Goal: Transaction & Acquisition: Book appointment/travel/reservation

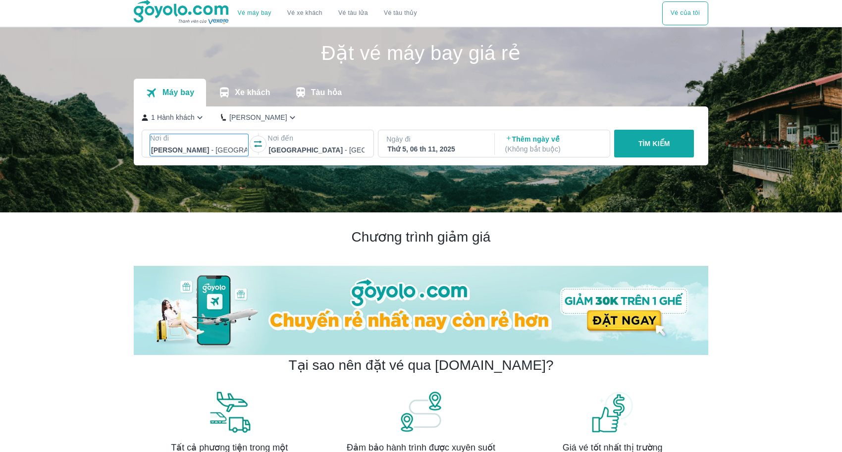
click at [189, 154] on div at bounding box center [199, 150] width 96 height 12
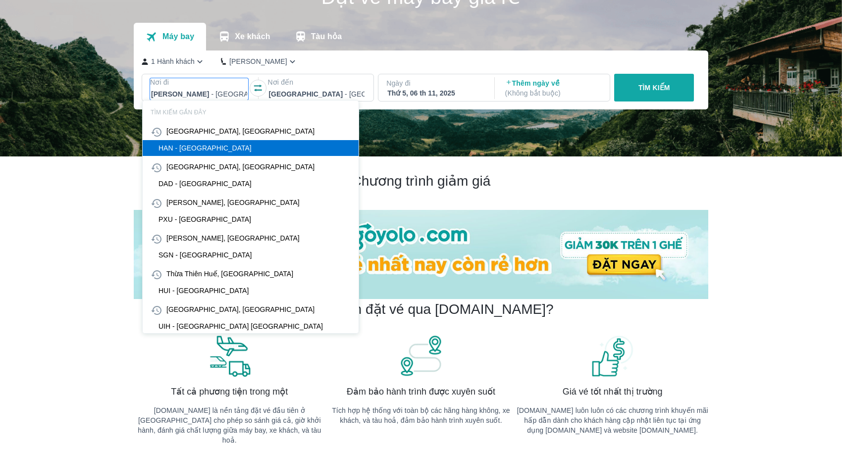
scroll to position [57, 0]
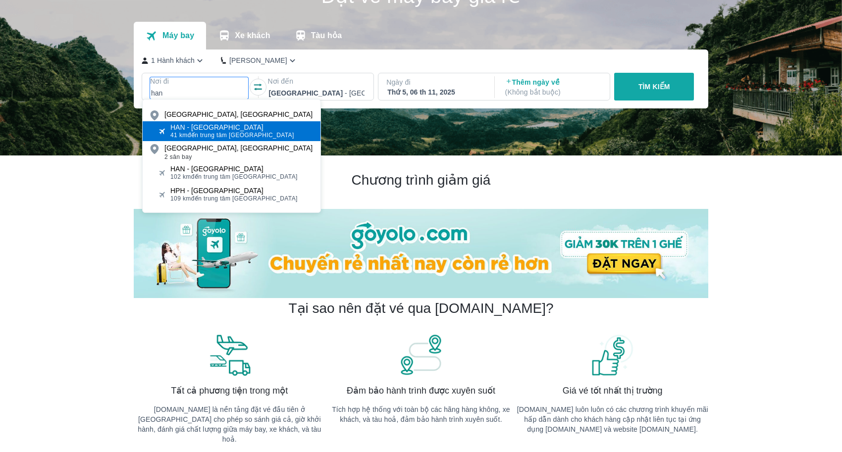
type input "han"
click at [233, 140] on div "HAN - [GEOGRAPHIC_DATA] 41 km đến trung tâm [GEOGRAPHIC_DATA]" at bounding box center [232, 131] width 178 height 20
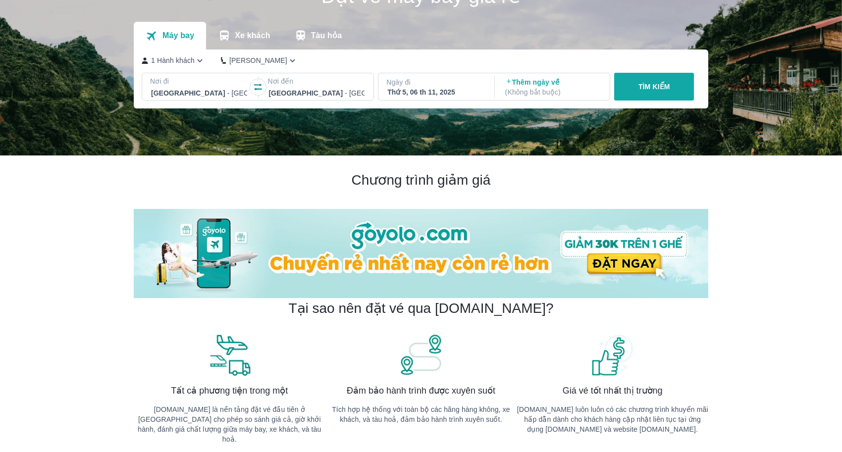
click at [335, 99] on div at bounding box center [316, 93] width 96 height 12
type input "d"
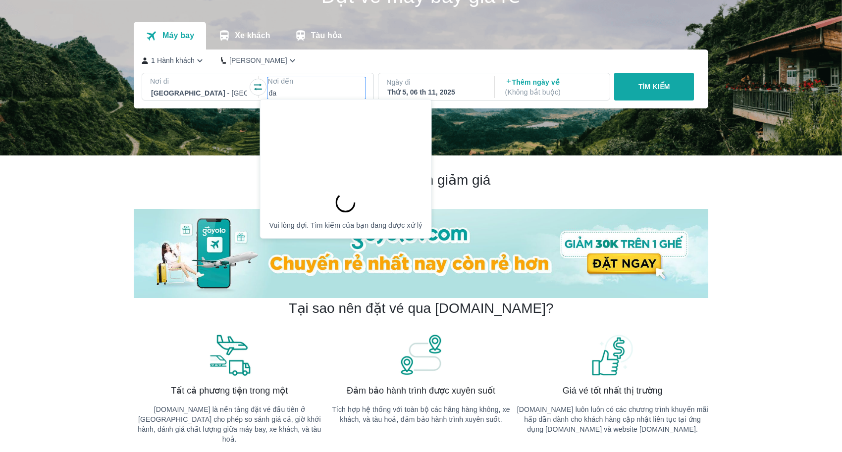
type input "đ"
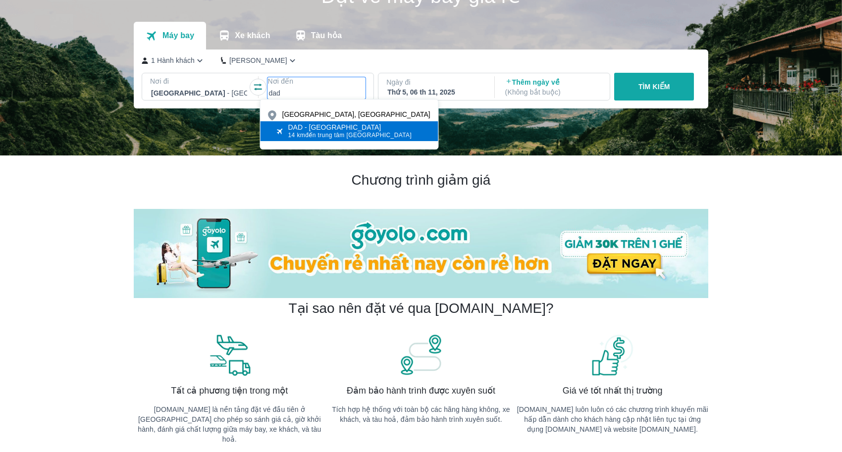
type input "dad"
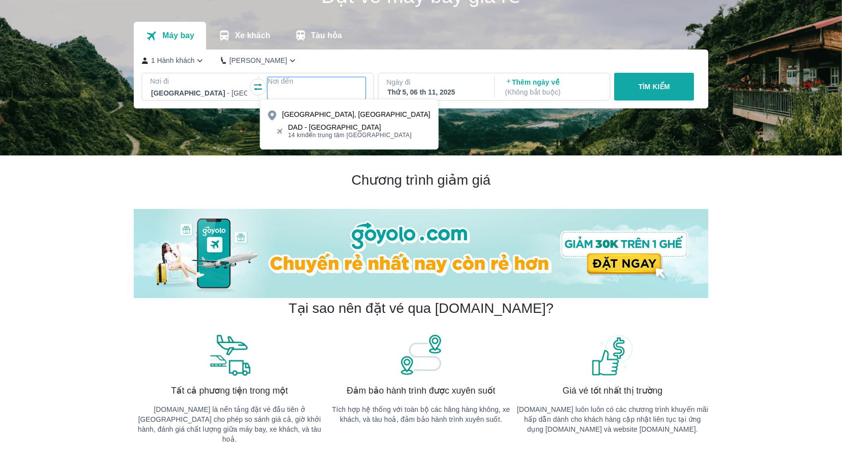
drag, startPoint x: 338, startPoint y: 138, endPoint x: 354, endPoint y: 130, distance: 17.5
click at [338, 138] on span "14 km đến trung tâm [GEOGRAPHIC_DATA]" at bounding box center [350, 135] width 124 height 8
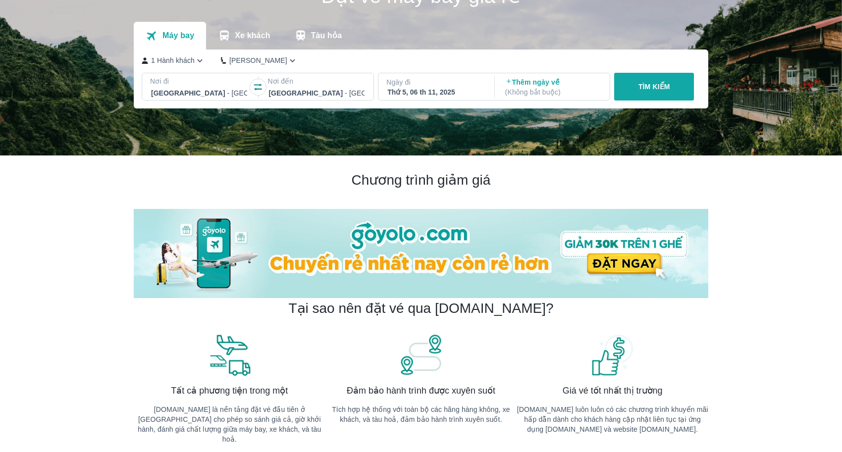
click at [490, 86] on div "Ngày đi Thứ 5, 06 th 11, 2025" at bounding box center [435, 87] width 114 height 20
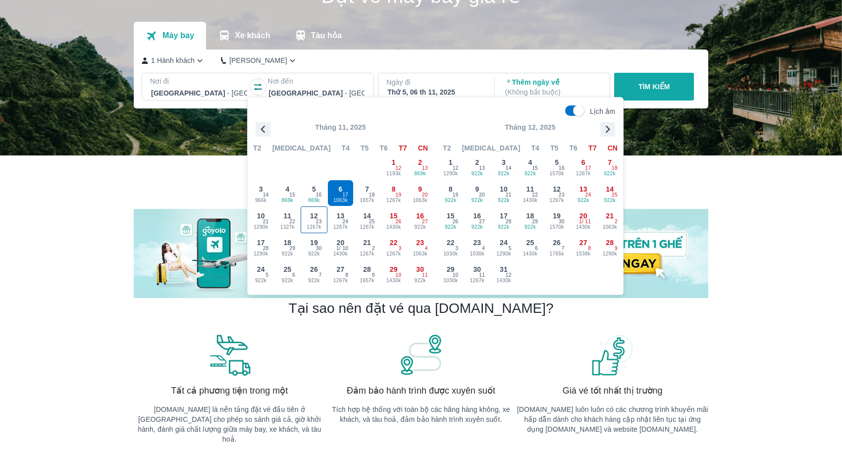
click at [316, 225] on span "23" at bounding box center [319, 222] width 6 height 8
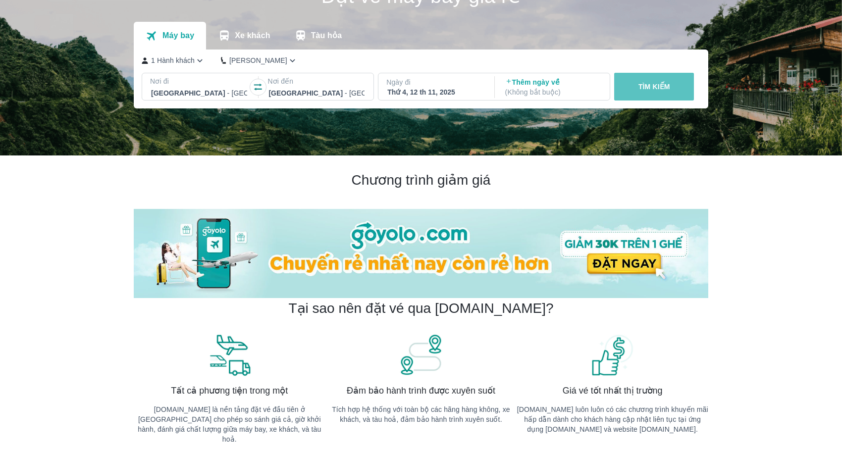
click at [658, 90] on p "TÌM KIẾM" at bounding box center [654, 87] width 32 height 10
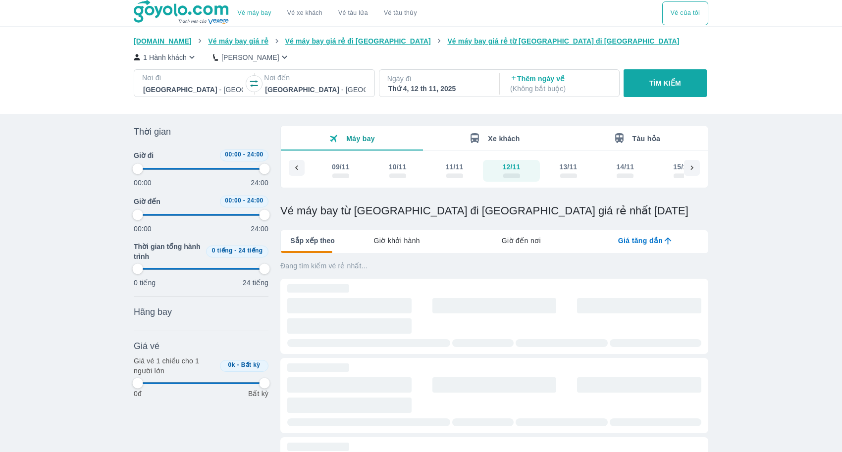
type input "97.9166666666667"
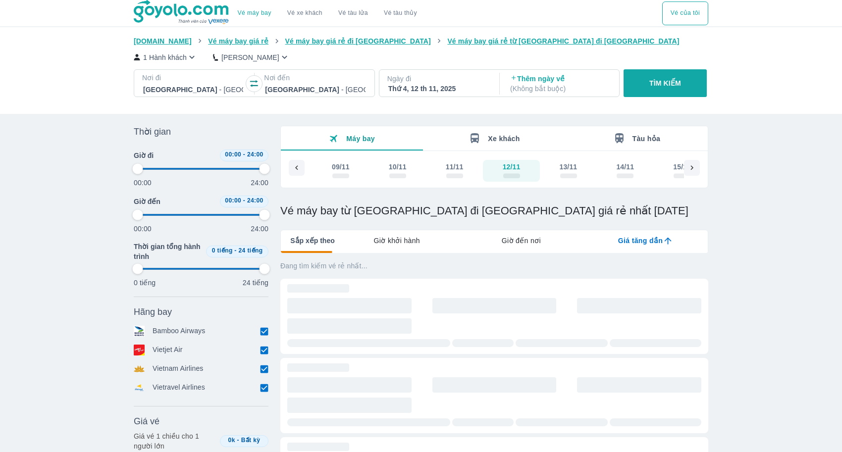
click at [446, 78] on p "Ngày đi" at bounding box center [438, 79] width 102 height 10
type input "97.9166666666667"
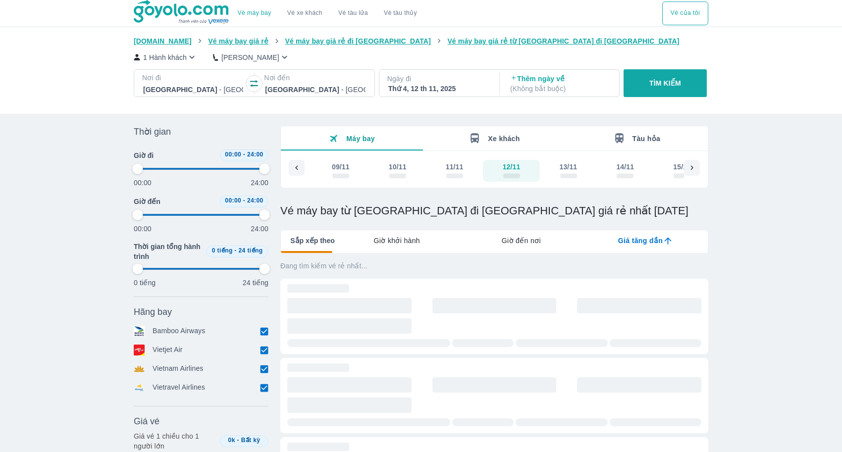
type input "97.9166666666667"
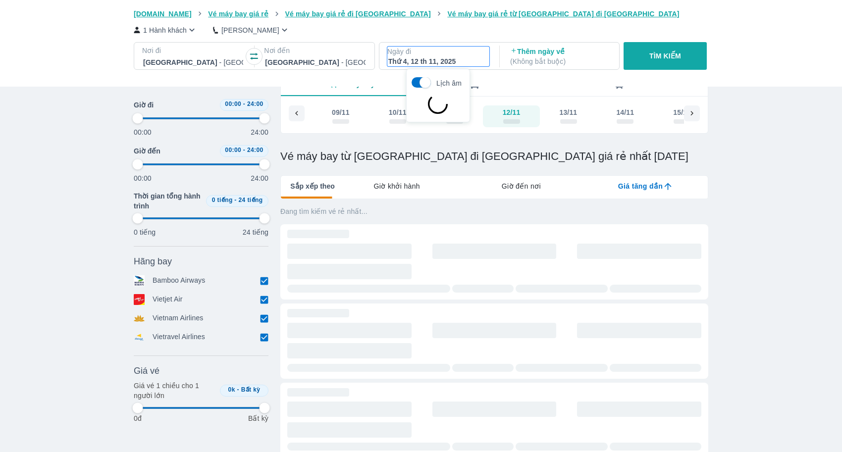
scroll to position [57, 0]
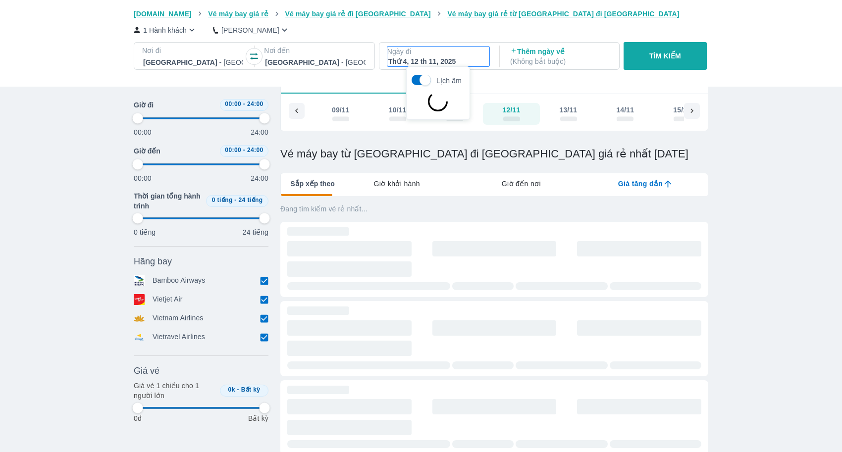
type input "97.9166666666667"
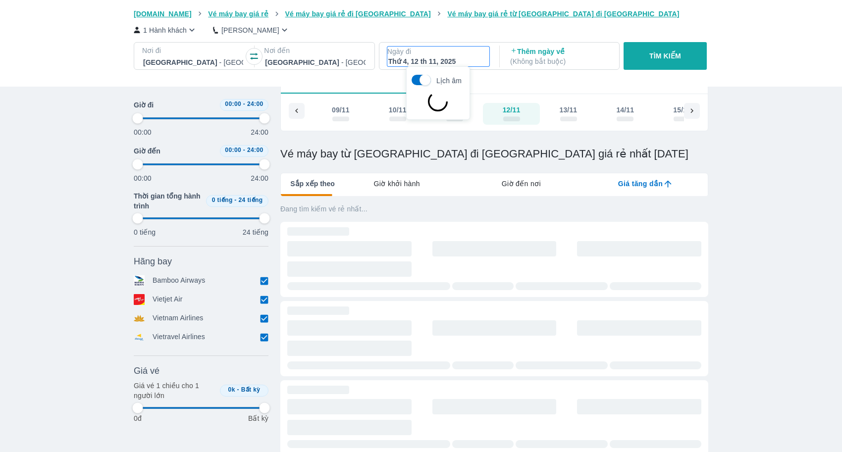
type input "97.9166666666667"
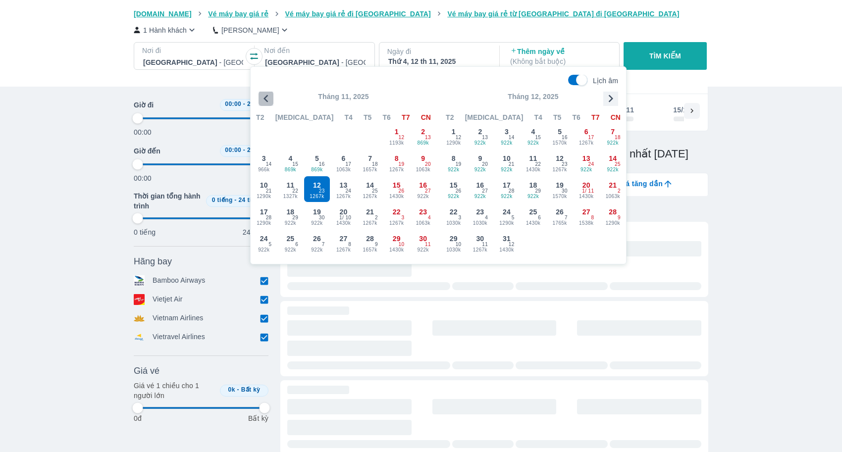
click at [265, 97] on icon "button" at bounding box center [265, 98] width 4 height 7
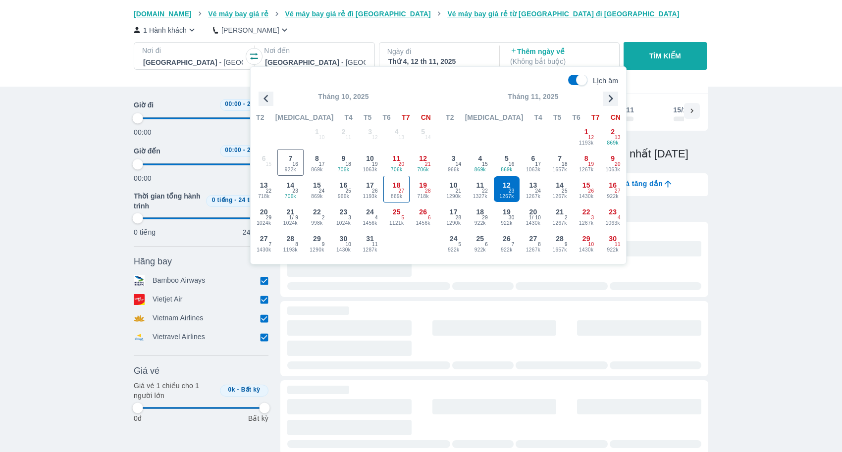
type input "97.9166666666667"
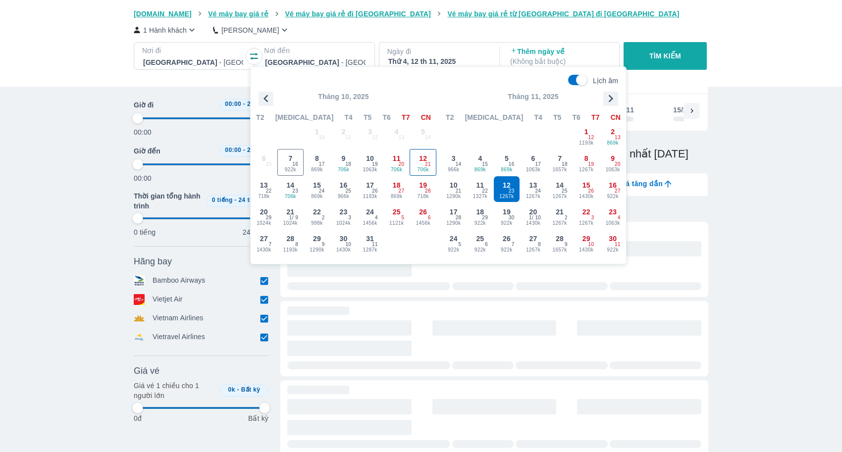
type input "97.9166666666667"
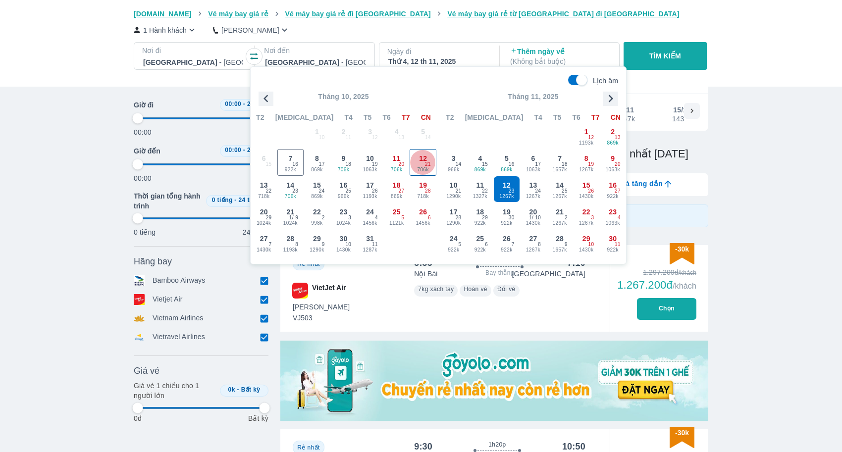
click at [412, 168] on span "706k" at bounding box center [423, 170] width 26 height 8
type input "97.9166666666667"
checkbox input "false"
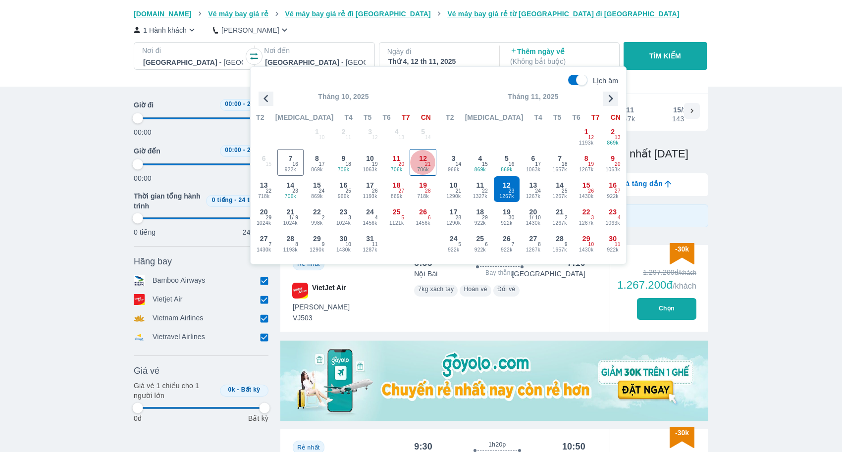
checkbox input "false"
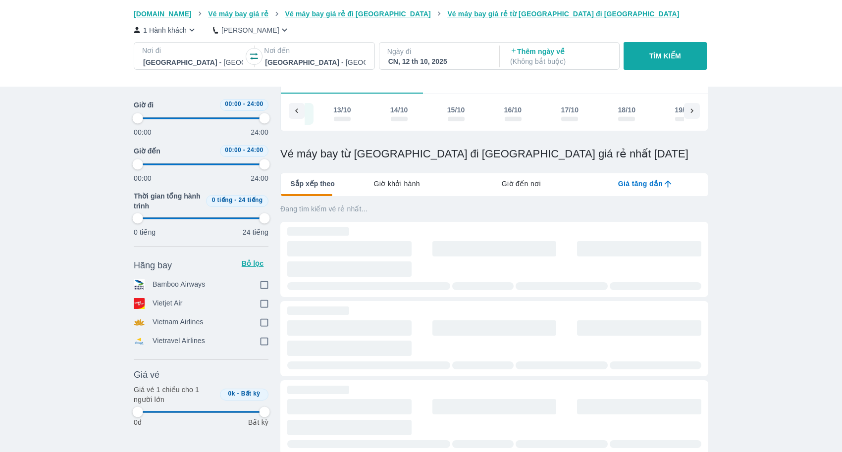
scroll to position [0, 284]
type input "97.9166666666667"
checkbox input "true"
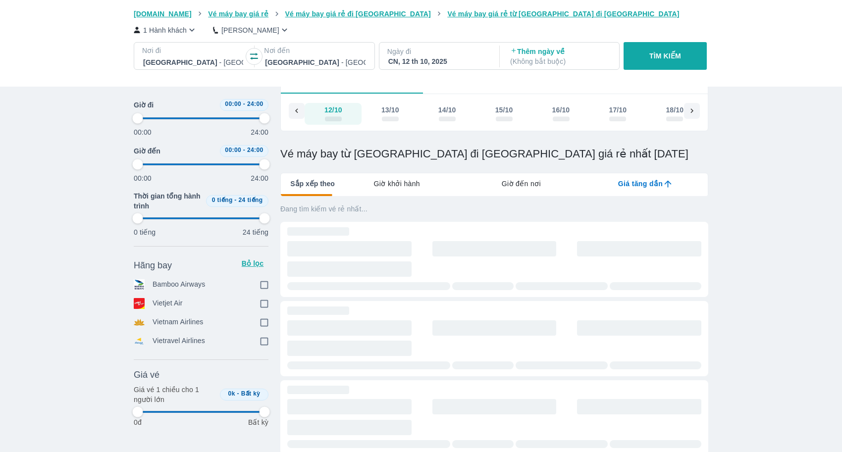
checkbox input "true"
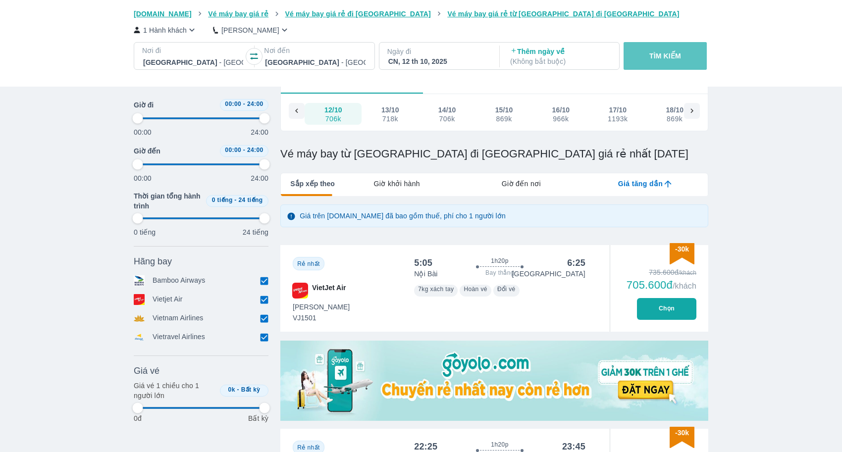
click at [682, 52] on button "TÌM KIẾM" at bounding box center [664, 56] width 83 height 28
type input "97.9166666666667"
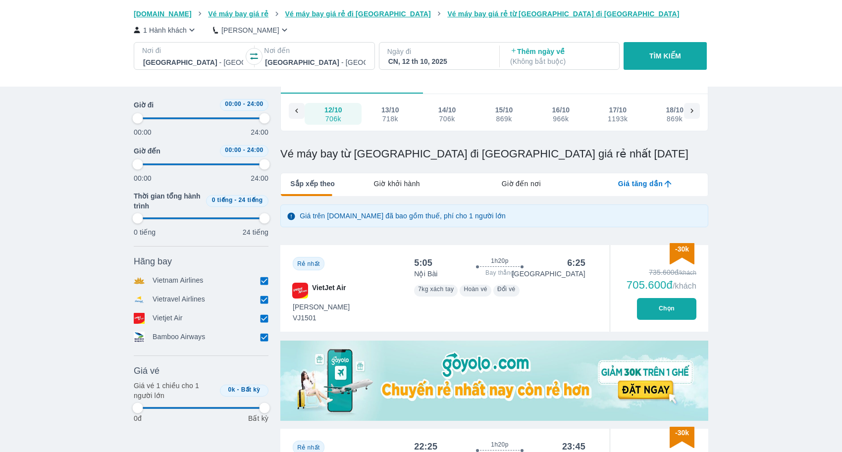
type input "97.9166666666667"
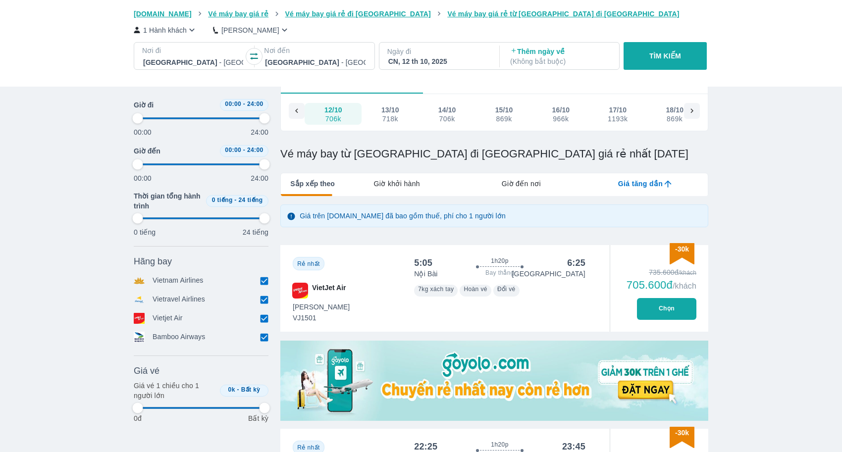
type input "97.9166666666667"
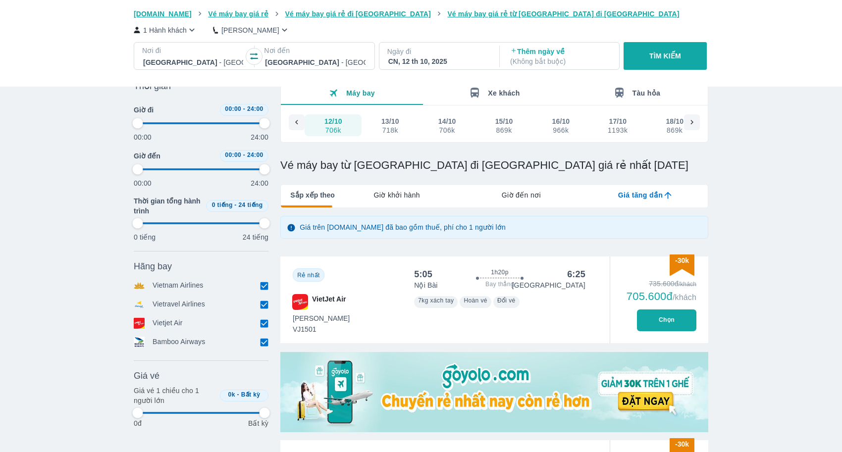
type input "97.9166666666667"
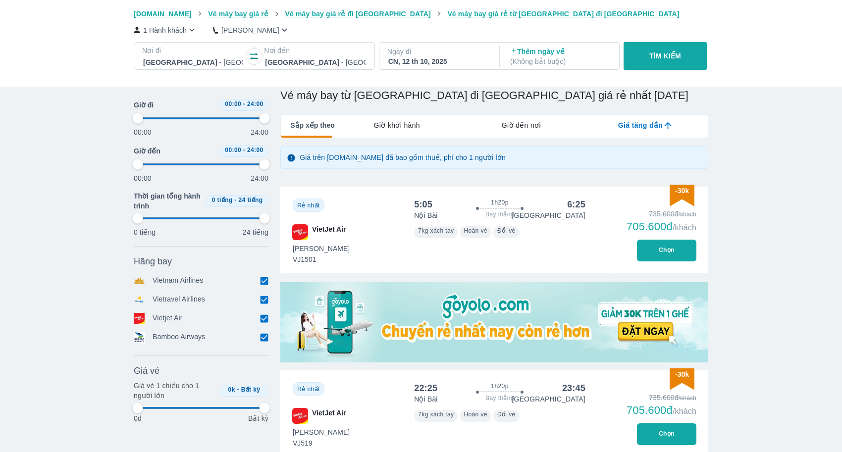
type input "97.9166666666667"
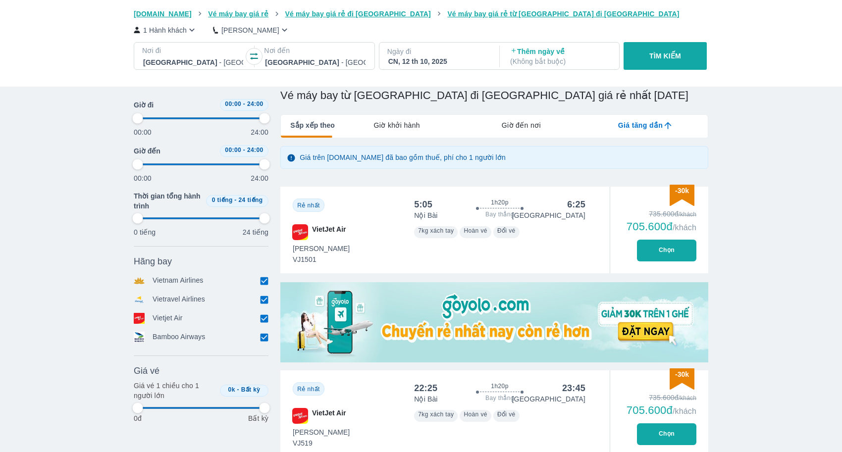
type input "97.9166666666667"
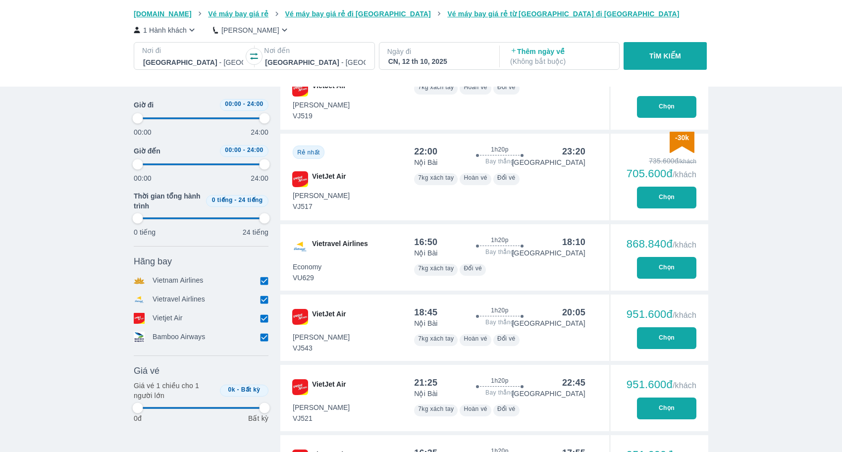
type input "97.9166666666667"
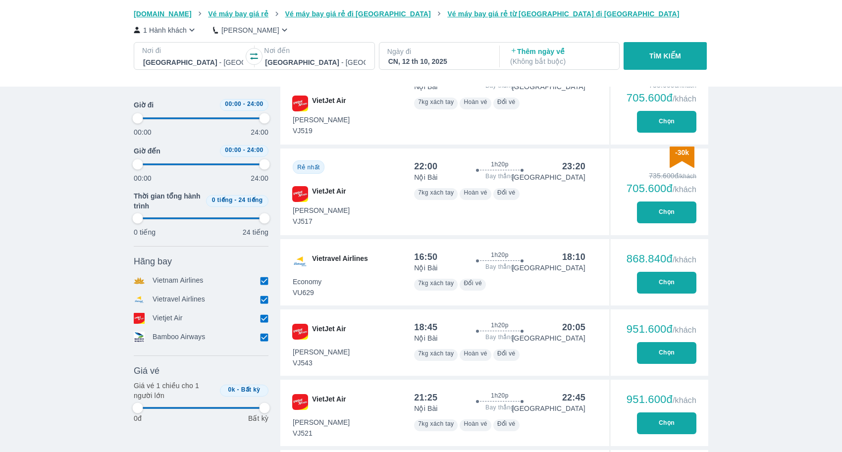
type input "97.9166666666667"
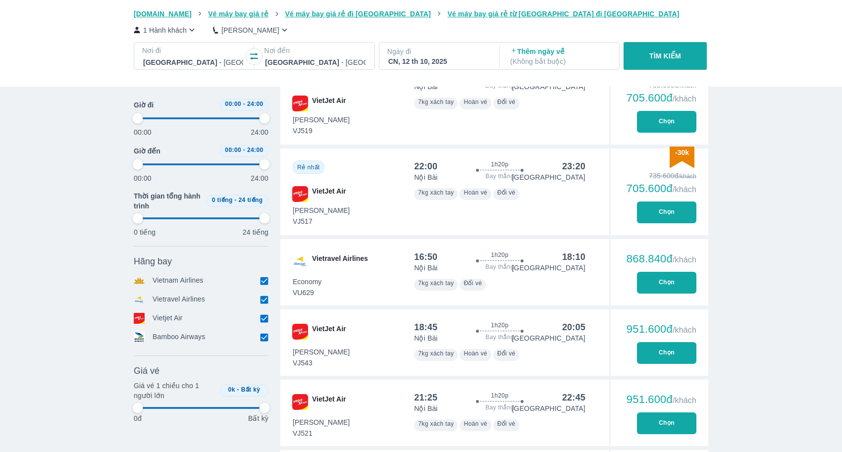
type input "97.9166666666667"
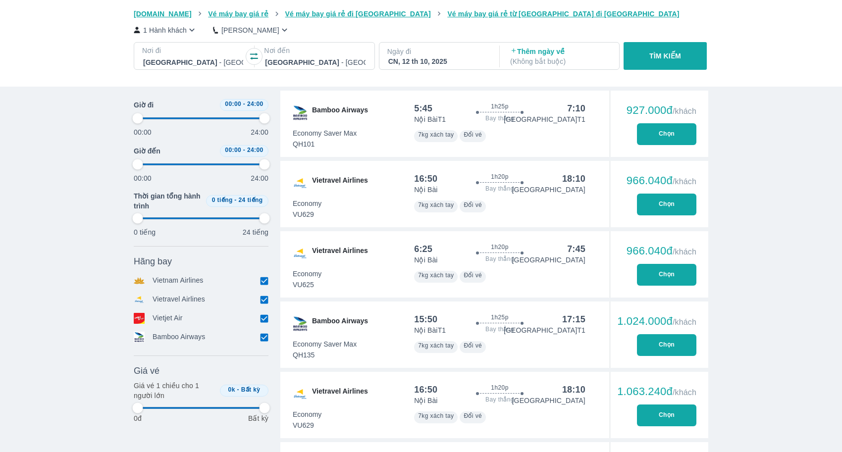
type input "97.9166666666667"
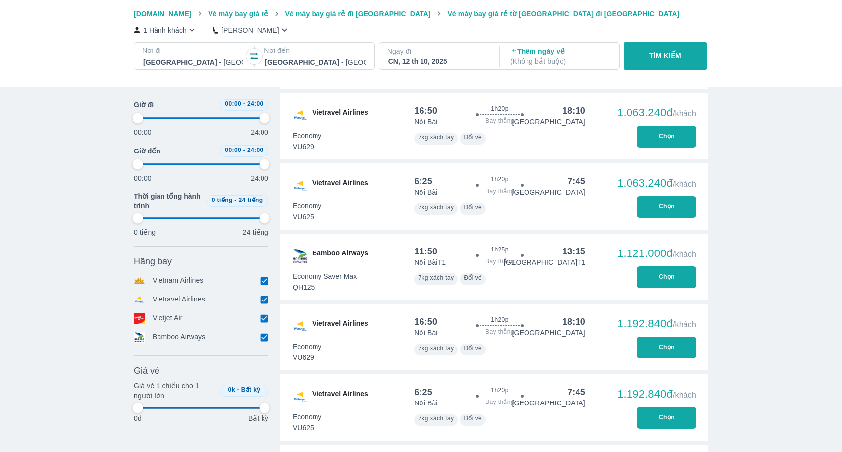
type input "97.9166666666667"
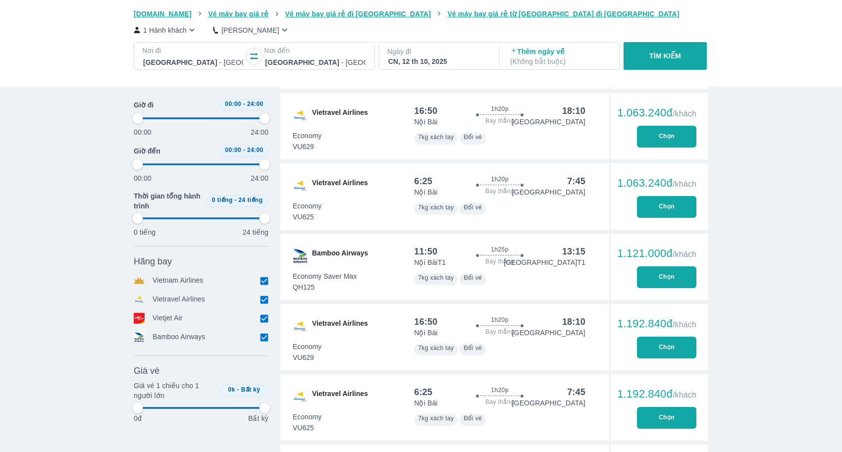
type input "97.9166666666667"
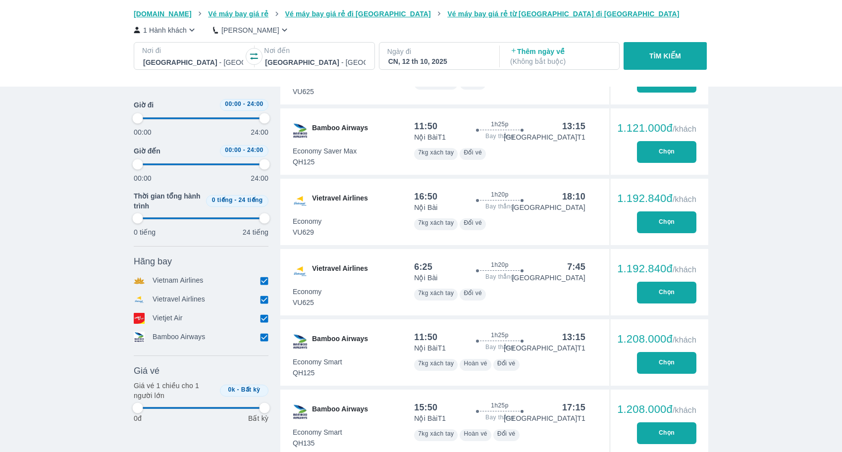
type input "97.9166666666667"
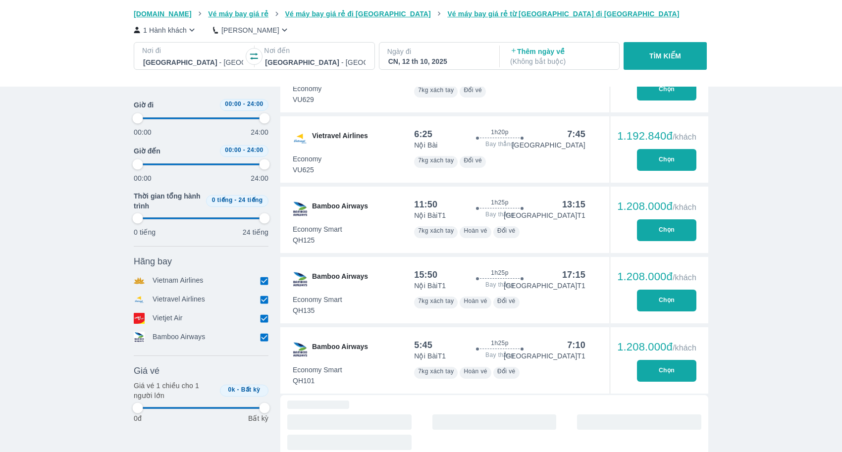
type input "97.9166666666667"
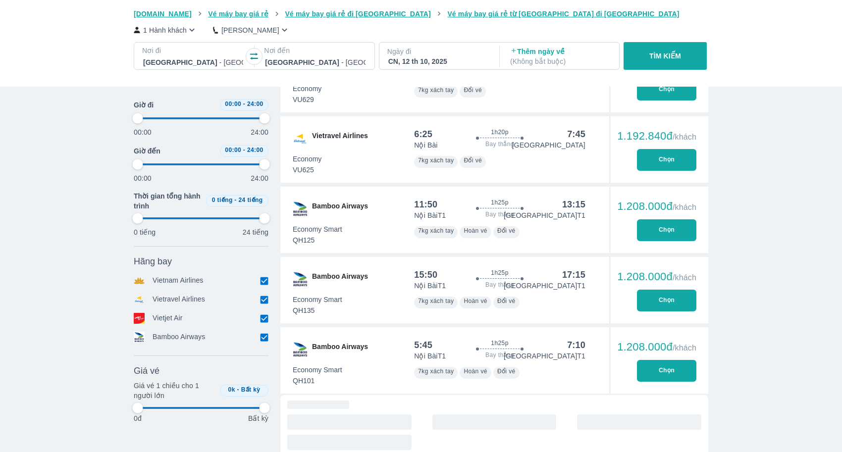
type input "97.9166666666667"
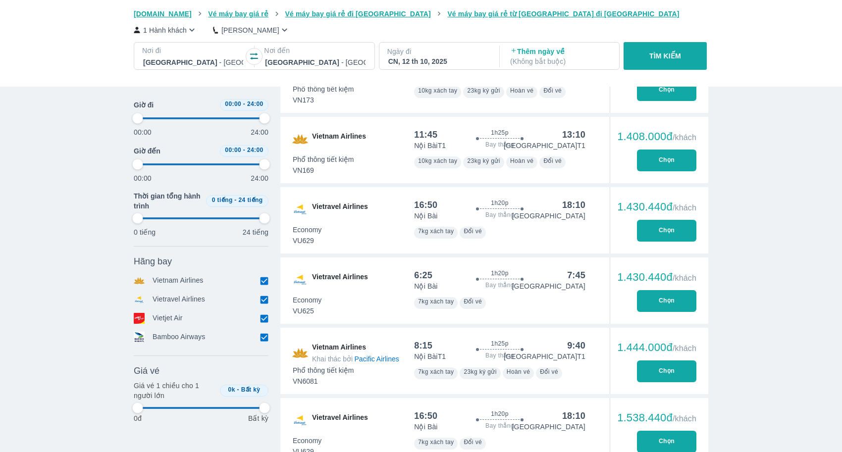
type input "97.9166666666667"
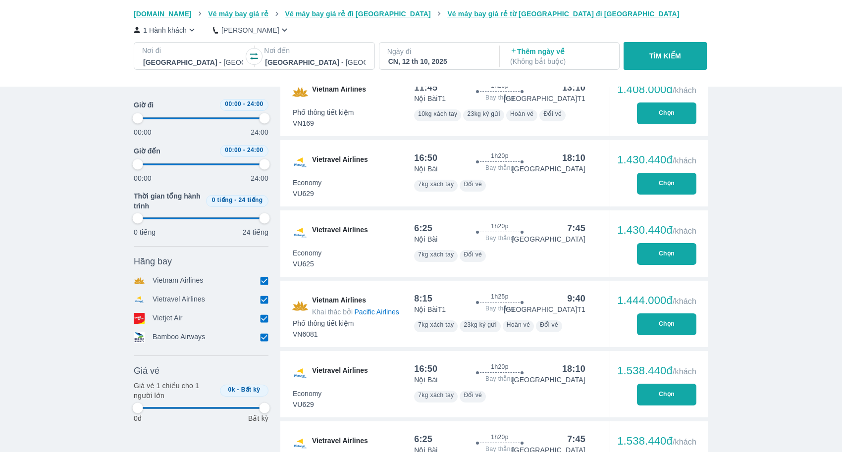
type input "97.9166666666667"
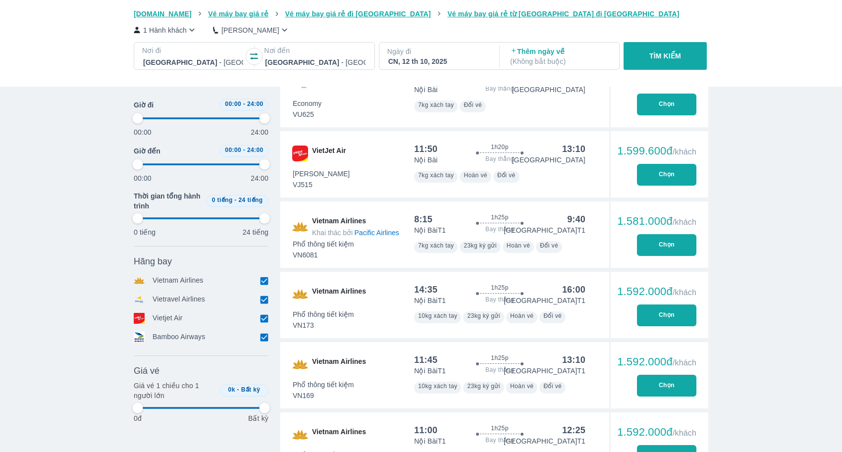
type input "97.9166666666667"
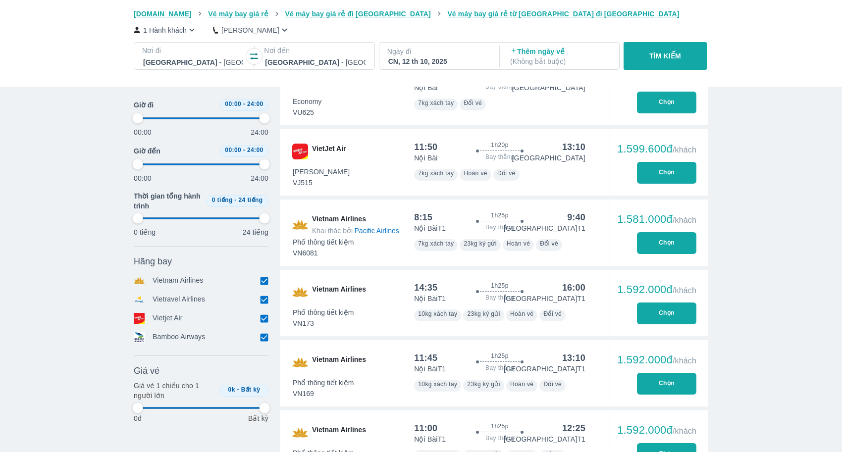
type input "97.9166666666667"
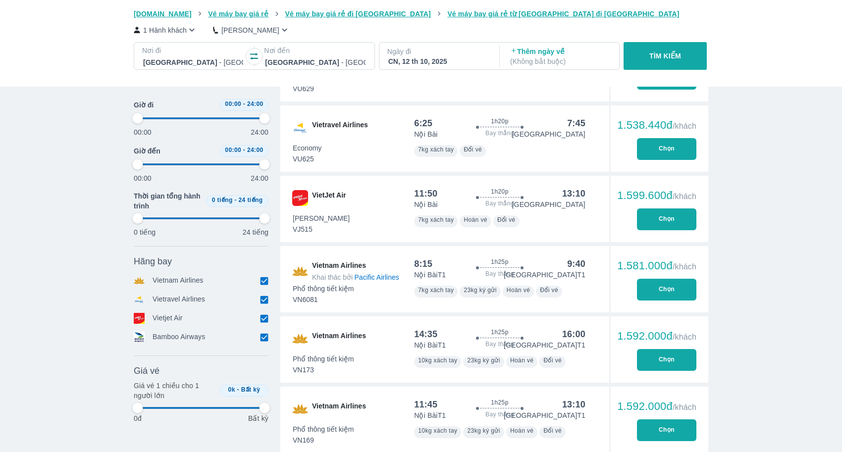
scroll to position [2669, 0]
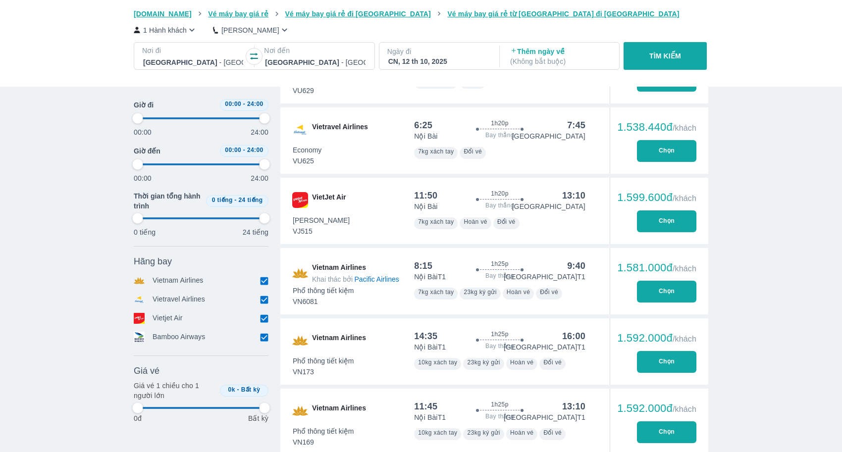
type input "97.9166666666667"
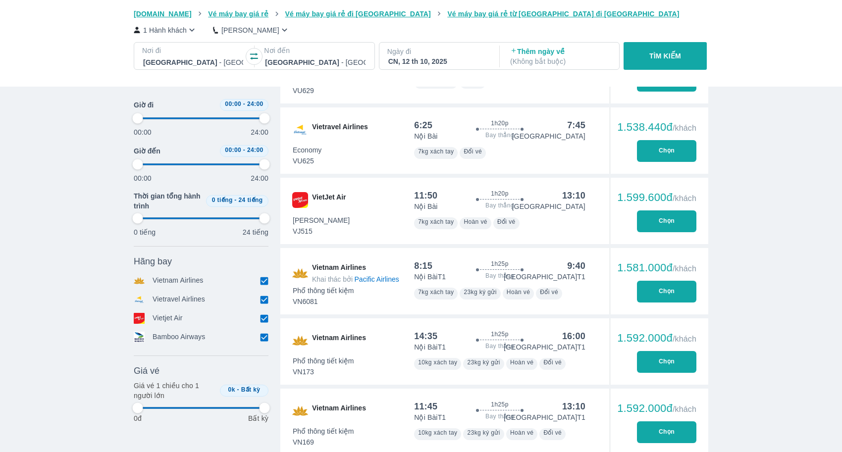
type input "97.9166666666667"
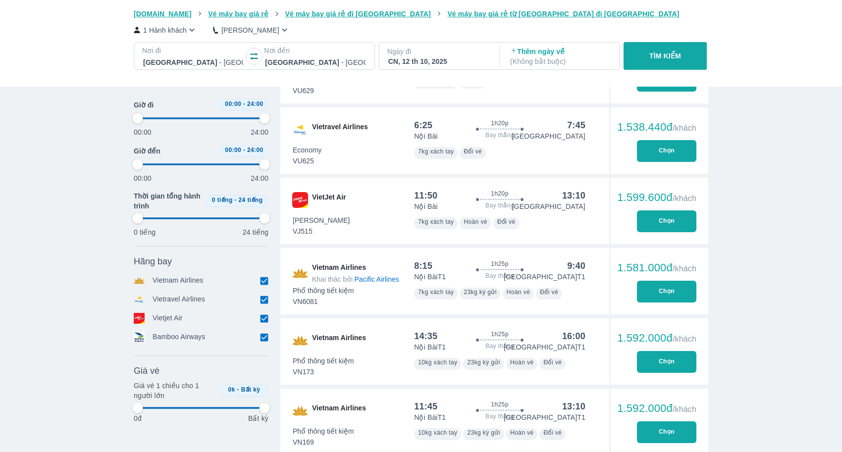
type input "97.9166666666667"
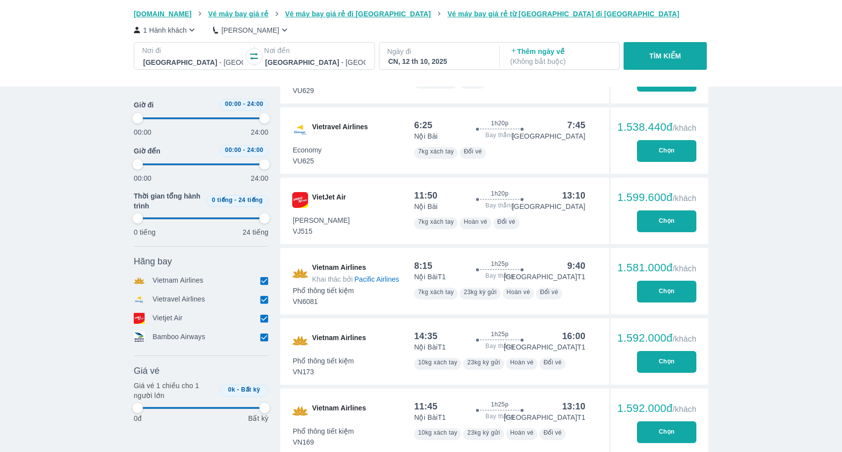
type input "97.9166666666667"
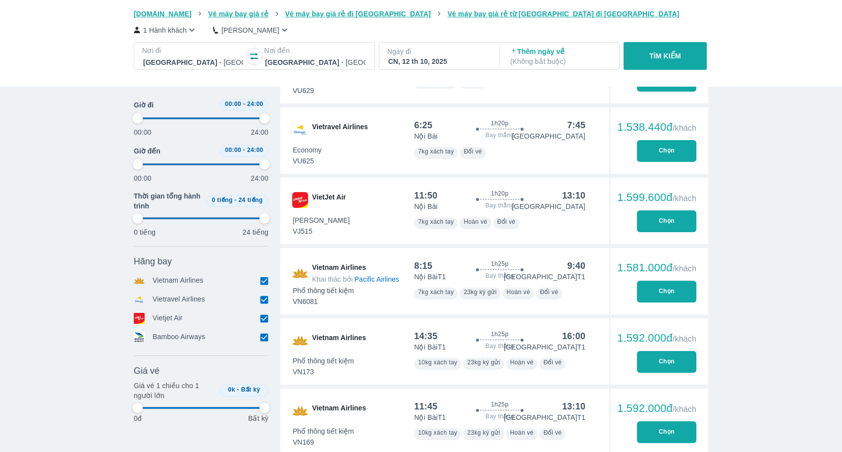
type input "97.9166666666667"
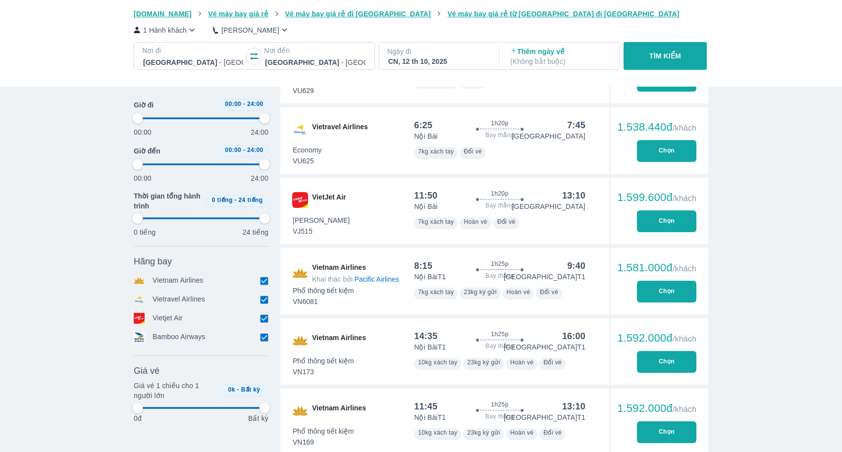
type input "97.9166666666667"
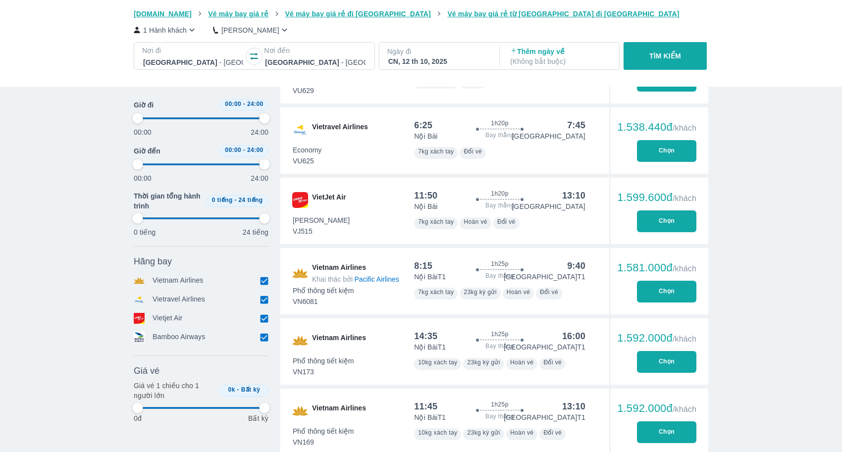
type input "97.9166666666667"
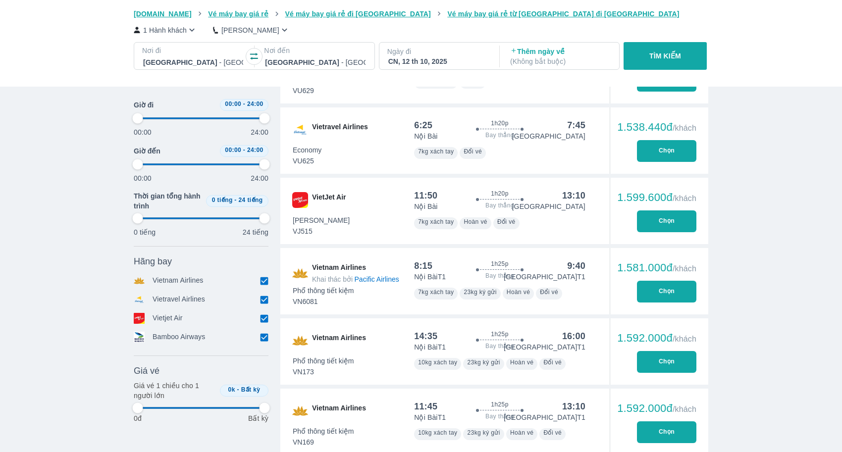
type input "97.9166666666667"
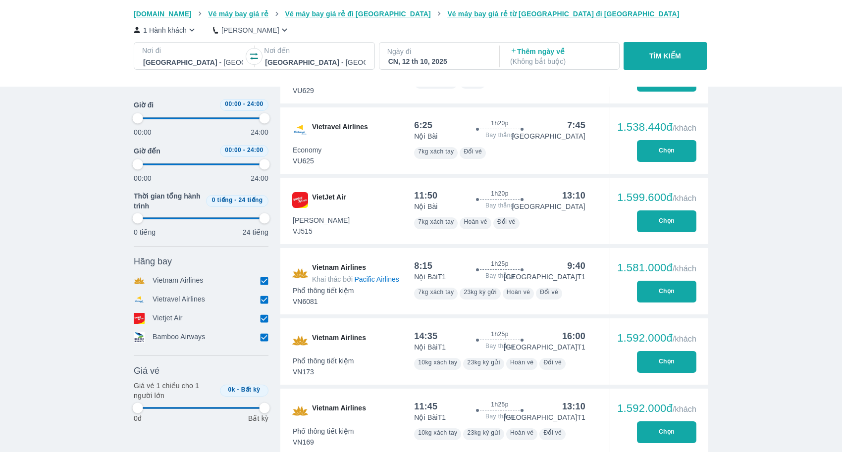
type input "97.9166666666667"
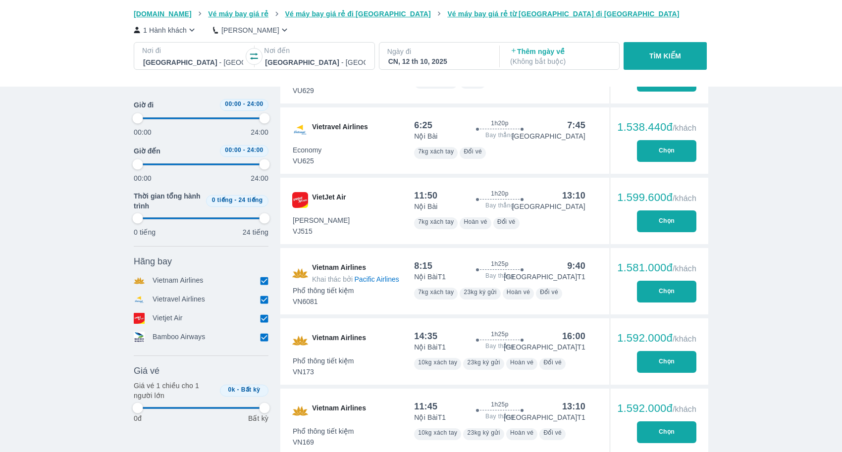
type input "97.9166666666667"
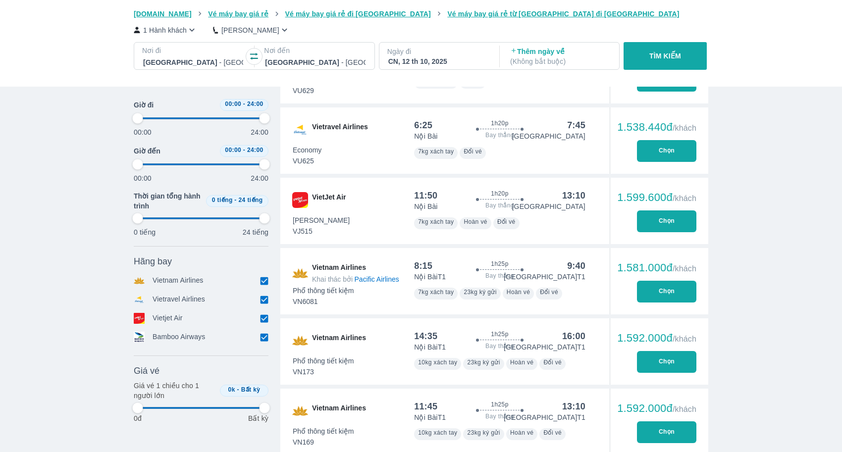
type input "97.9166666666667"
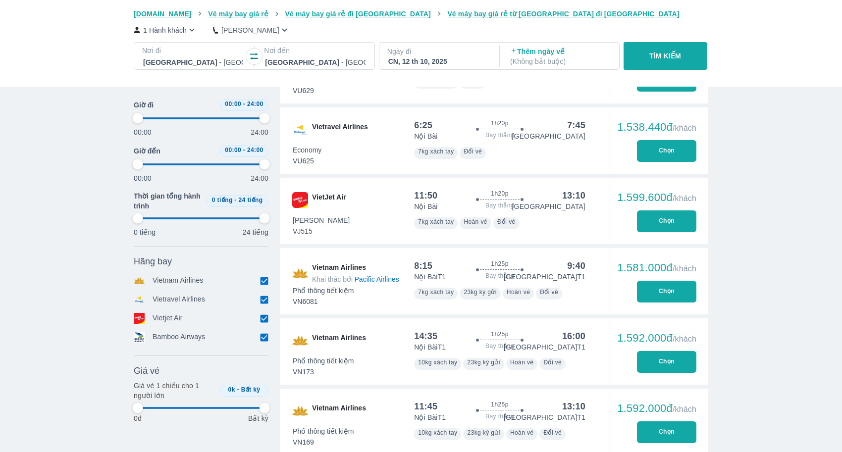
type input "97.9166666666667"
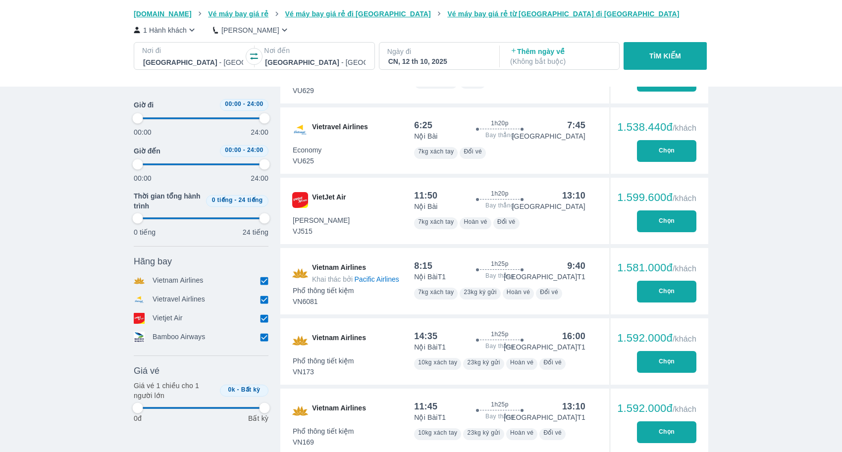
type input "97.9166666666667"
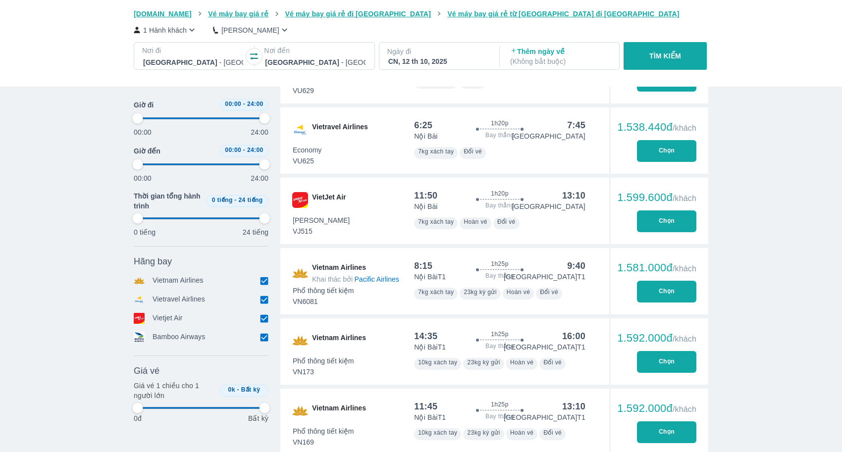
type input "97.9166666666667"
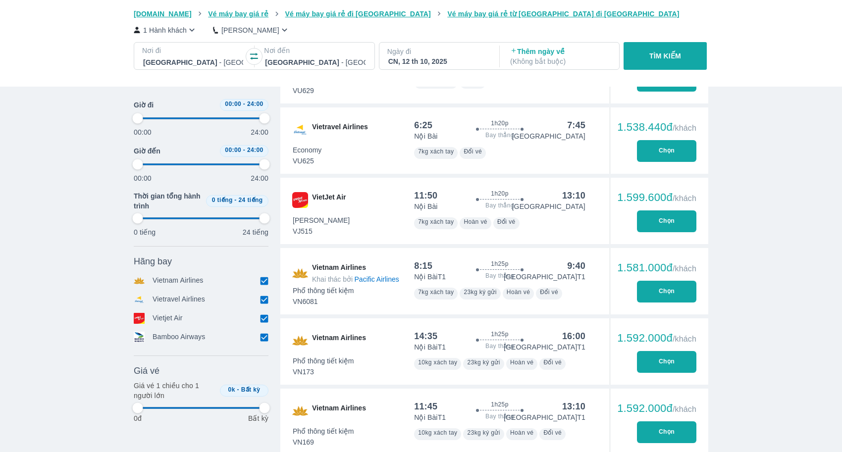
type input "97.9166666666667"
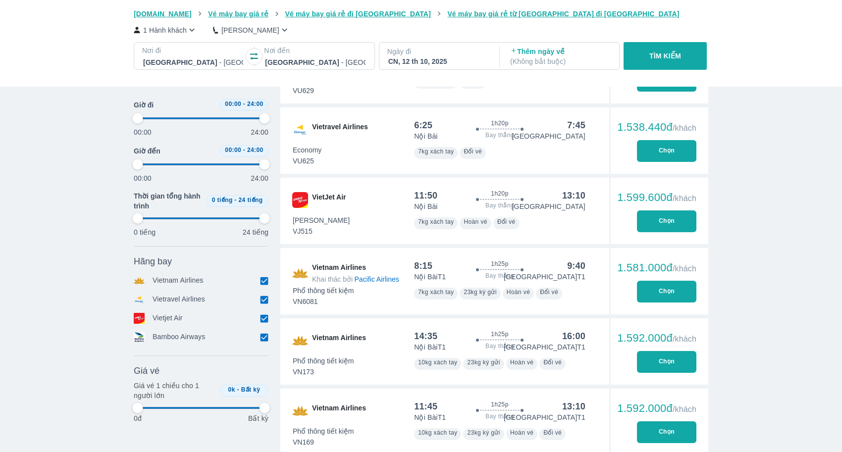
type input "97.9166666666667"
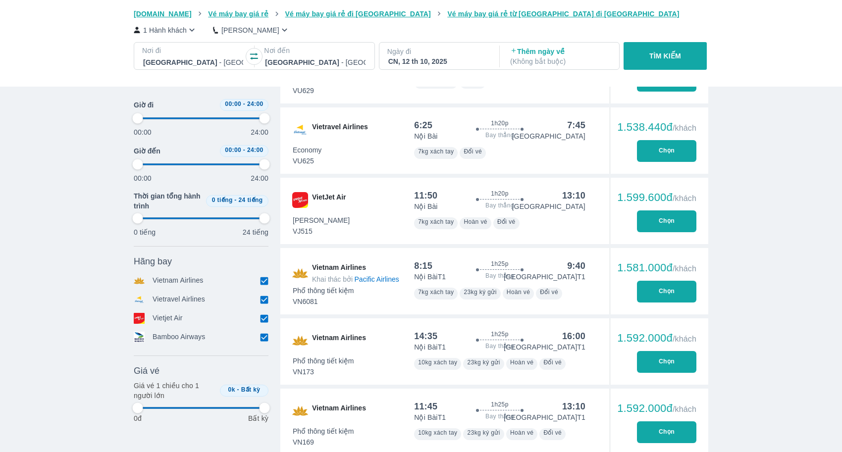
type input "97.9166666666667"
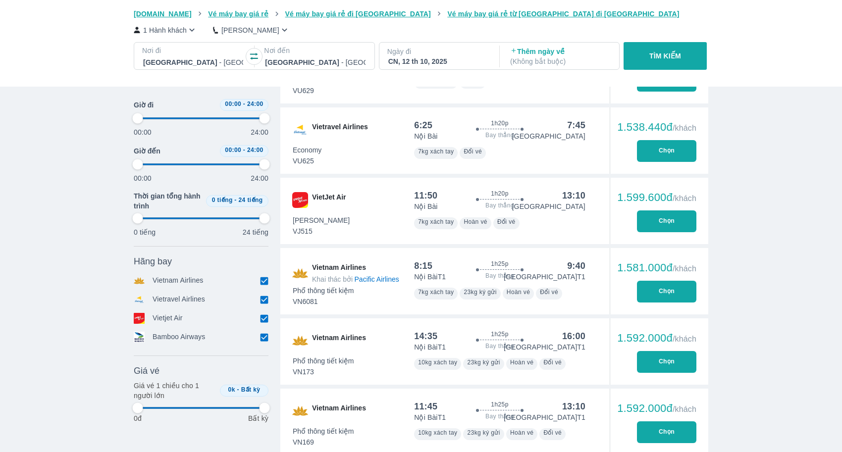
type input "97.9166666666667"
